Goal: Task Accomplishment & Management: Manage account settings

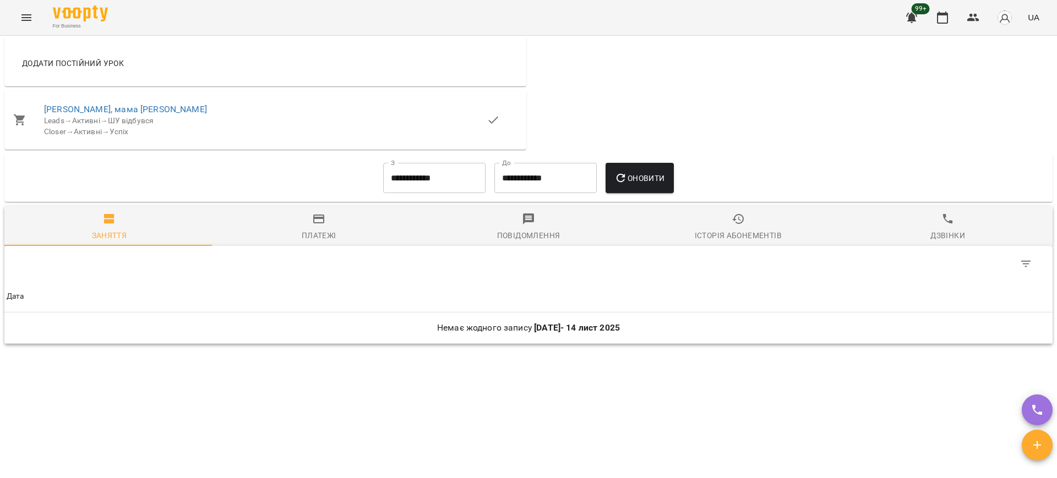
scroll to position [1101, 0]
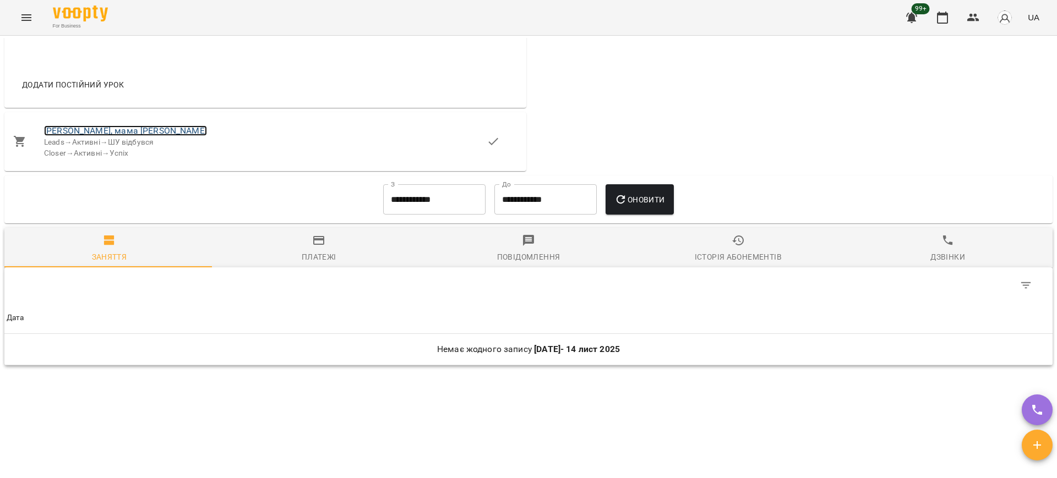
click at [130, 136] on link "[PERSON_NAME], мама [PERSON_NAME]" at bounding box center [125, 131] width 163 height 10
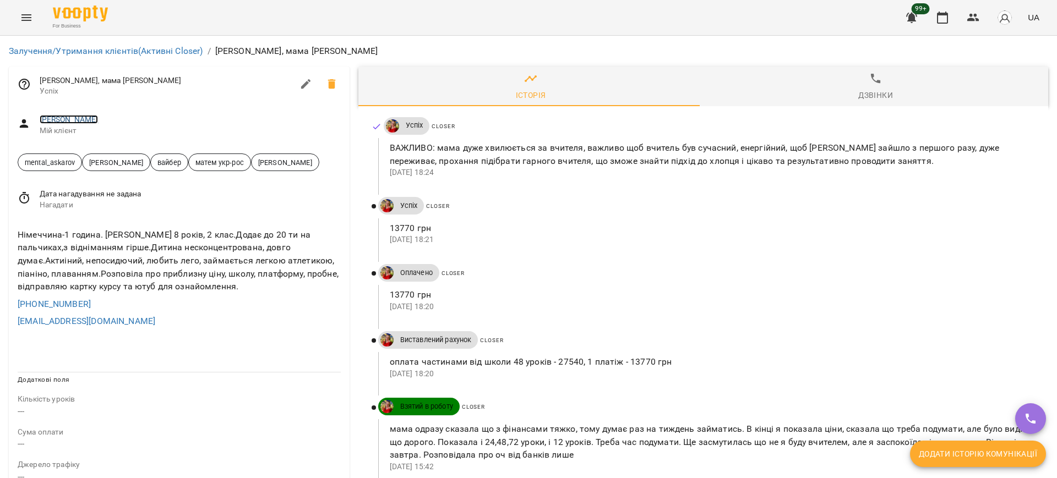
click at [99, 117] on link "[PERSON_NAME]" at bounding box center [69, 119] width 59 height 9
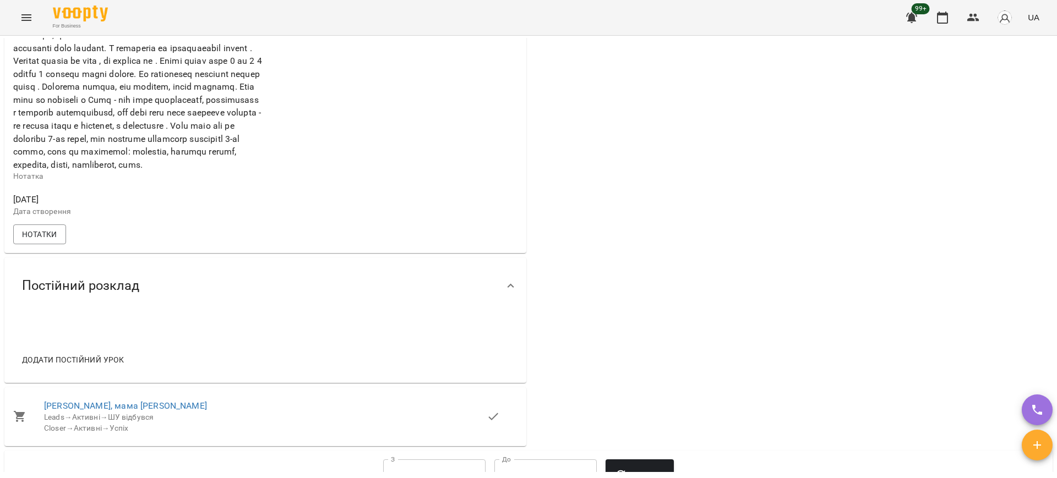
scroll to position [963, 0]
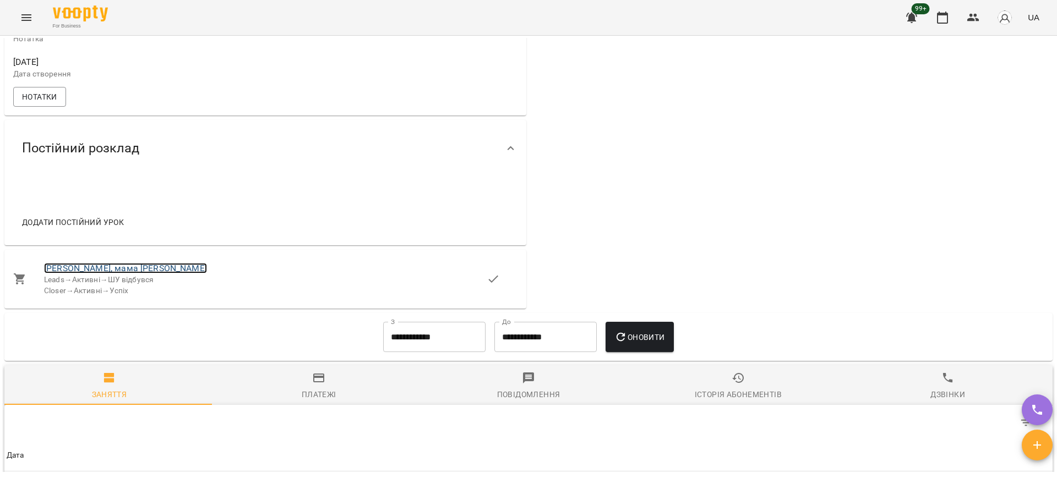
click at [123, 274] on link "[PERSON_NAME], мама [PERSON_NAME]" at bounding box center [125, 268] width 163 height 10
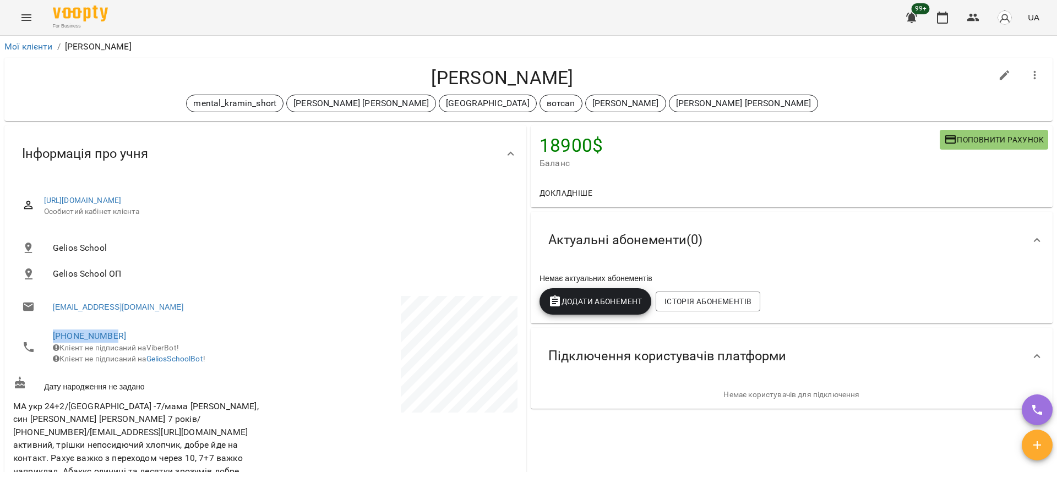
drag, startPoint x: 116, startPoint y: 336, endPoint x: 50, endPoint y: 335, distance: 66.1
click at [50, 335] on li "[PHONE_NUMBER] Клієнт не підписаний на ViberBot! Клієнт не підписаний на Gelios…" at bounding box center [138, 347] width 250 height 50
copy link "[PHONE_NUMBER]"
click at [35, 45] on link "Мої клієнти" at bounding box center [28, 46] width 48 height 10
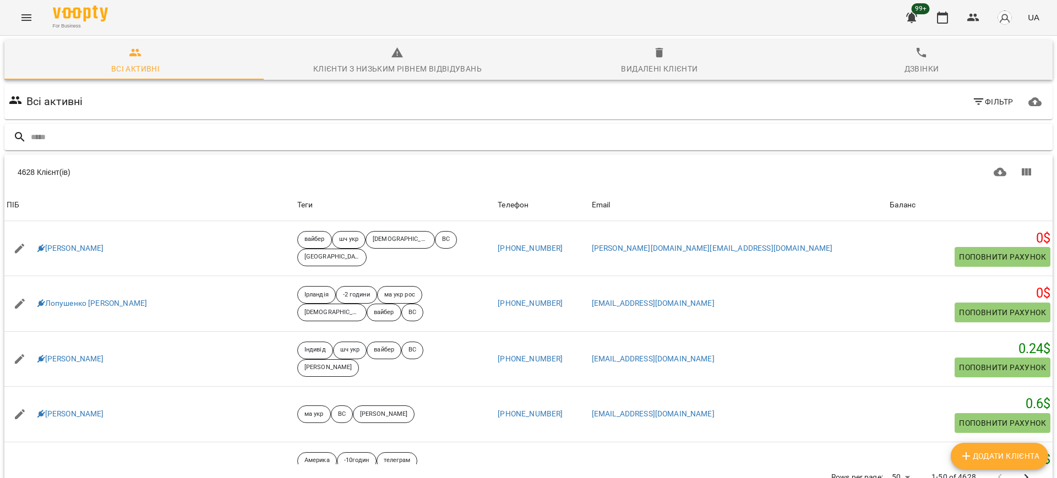
click at [324, 135] on input "text" at bounding box center [539, 137] width 1017 height 18
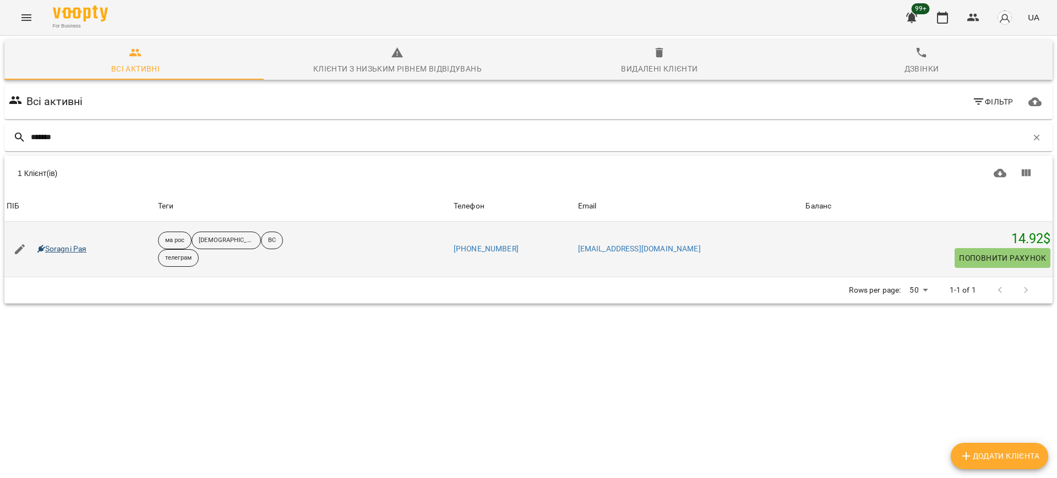
type input "*******"
click at [57, 249] on link "Soragni Рая" at bounding box center [62, 249] width 50 height 11
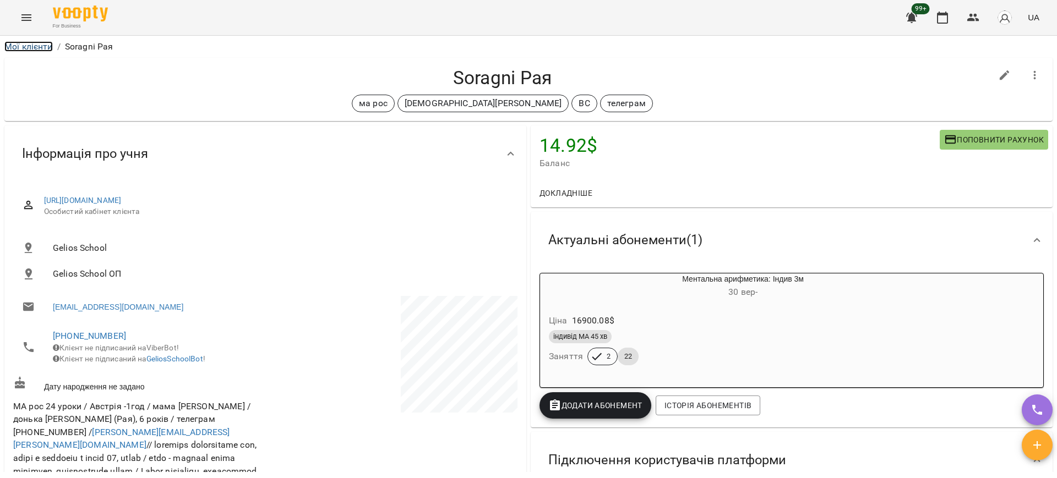
click at [24, 45] on link "Мої клієнти" at bounding box center [28, 46] width 48 height 10
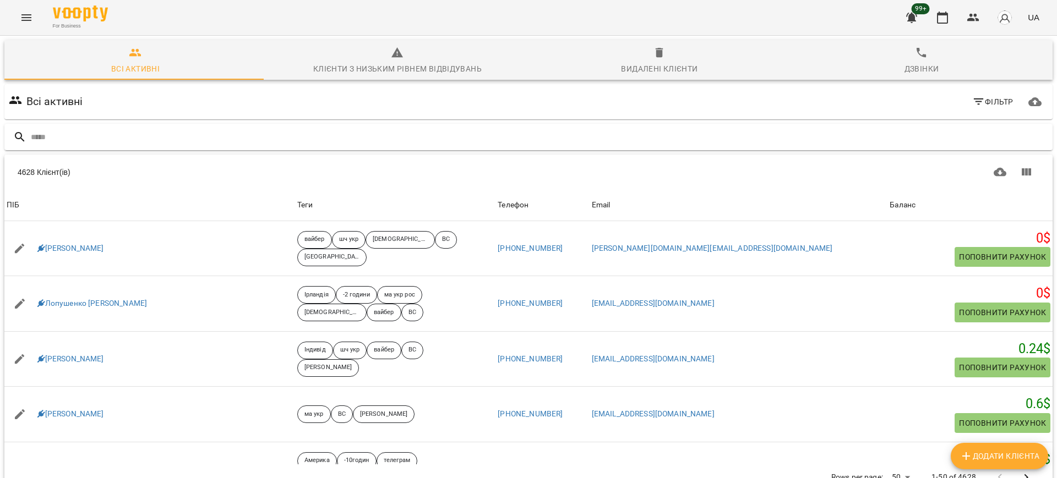
click at [270, 135] on input "text" at bounding box center [539, 137] width 1017 height 18
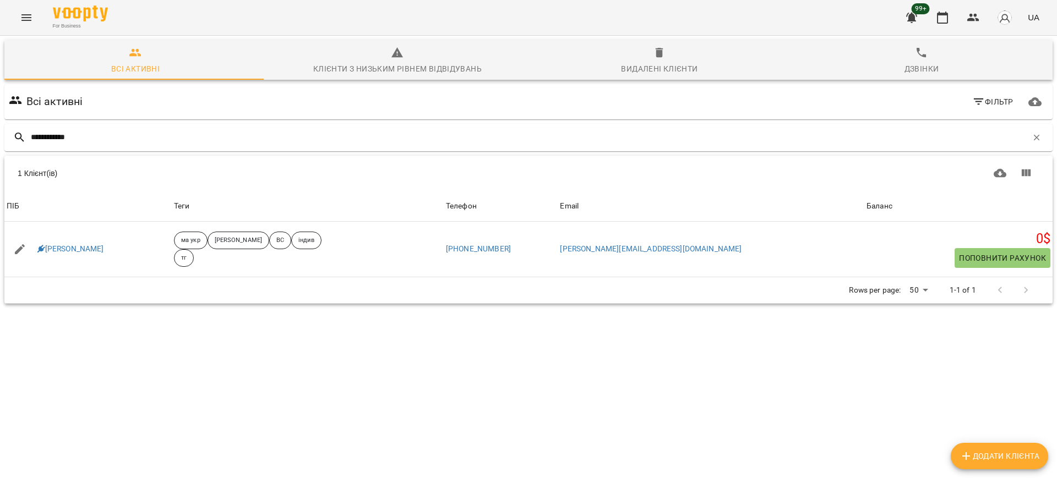
type input "**********"
